Goal: Check status: Check status

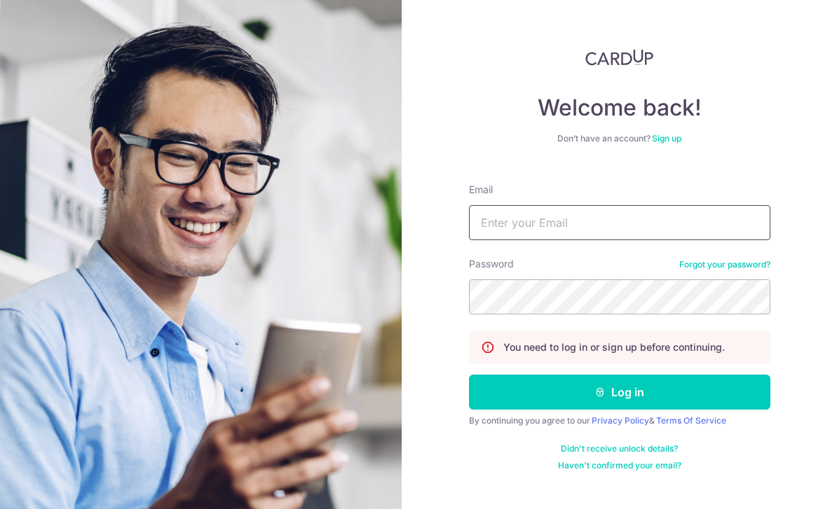
type input "Bellealicia@hotmail.com"
click at [619, 375] on button "Log in" at bounding box center [619, 392] width 301 height 35
click at [744, 375] on button "Log in" at bounding box center [619, 392] width 301 height 35
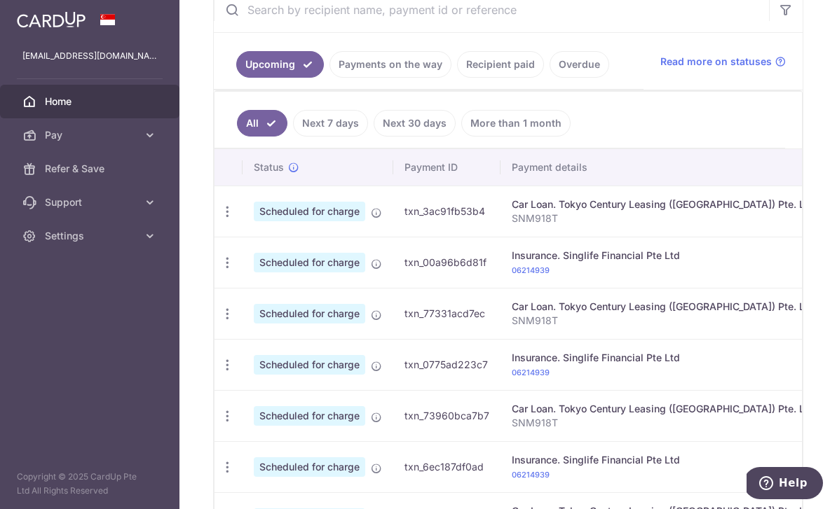
click at [457, 78] on link "Recipient paid" at bounding box center [500, 64] width 87 height 27
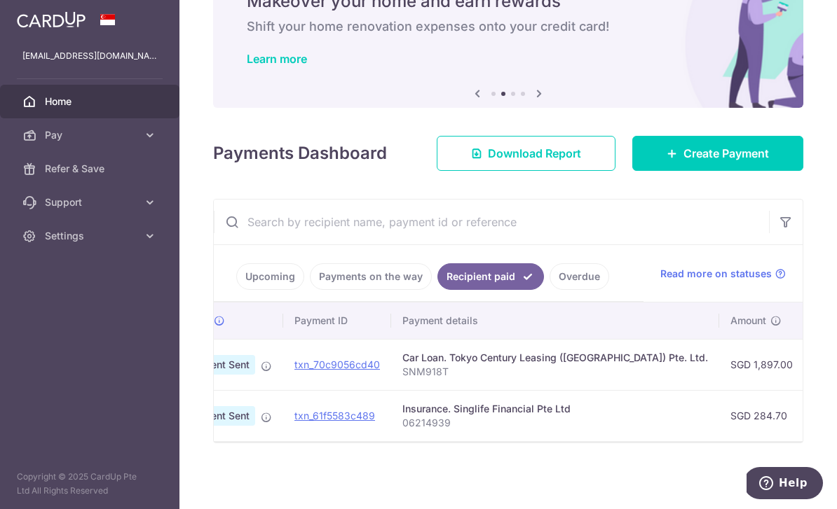
scroll to position [0, 73]
click at [310, 290] on link "Payments on the way" at bounding box center [371, 276] width 122 height 27
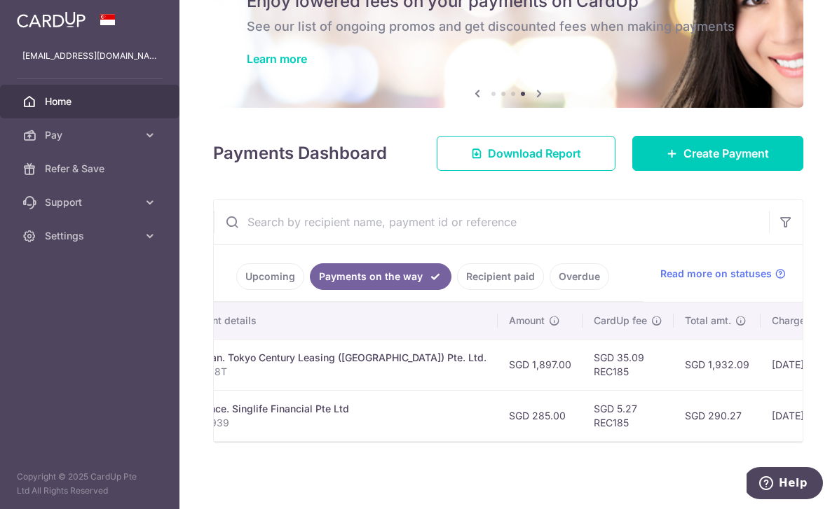
scroll to position [83, 0]
